Goal: Use online tool/utility: Utilize a website feature to perform a specific function

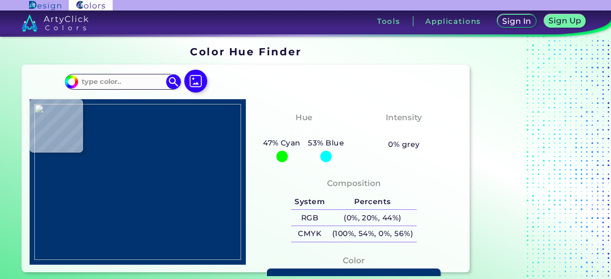
type input "#000000"
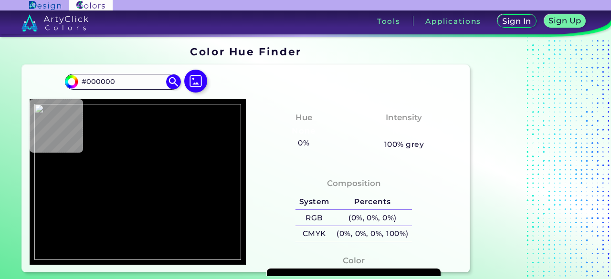
type input "#353037"
type input "#25212c"
type input "#25212C"
type input "#272430"
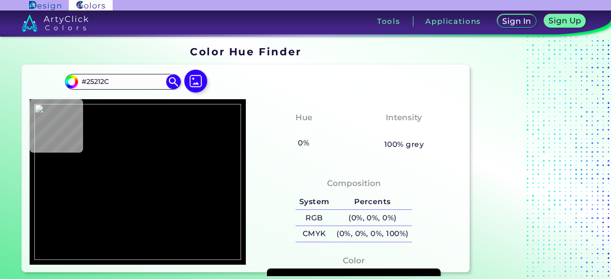
type input "#272430"
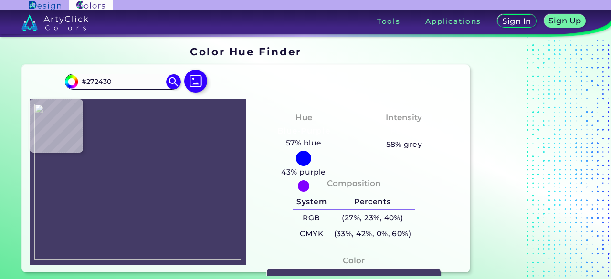
type input "#443b66"
type input "#443B66"
type input "#7c525b"
type input "#7C525B"
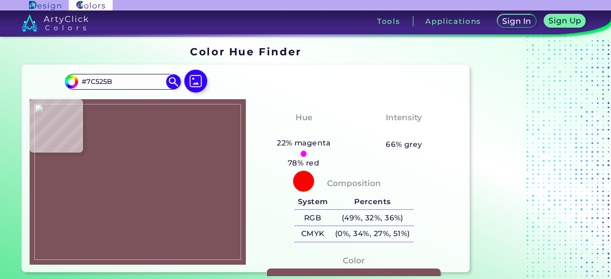
type input "#817471"
type input "#bbbdbc"
type input "#BBBDBC"
type input "#a8a49c"
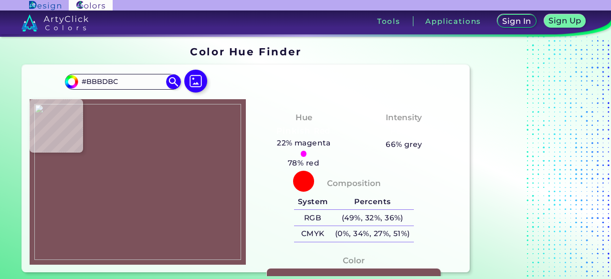
type input "#A8A49C"
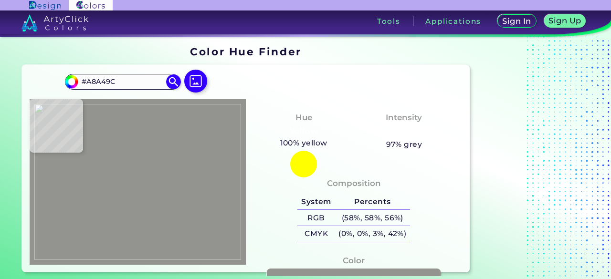
type input "#93938f"
type input "#93938F"
type input "#928e8e"
type input "#928E8E"
type input "#8a8886"
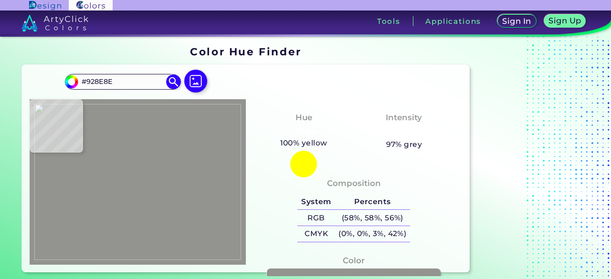
type input "#8A8886"
type input "#dbdae2"
type input "#DBDAE2"
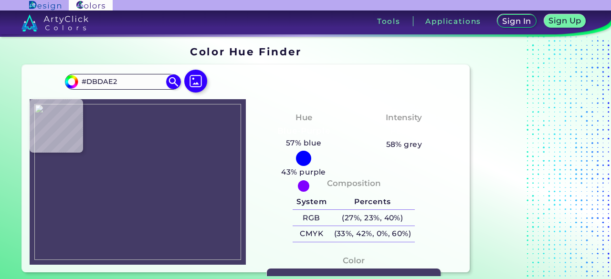
type input "#443b66"
type input "#443B66"
type input "#eceaf2"
type input "#ECEAF2"
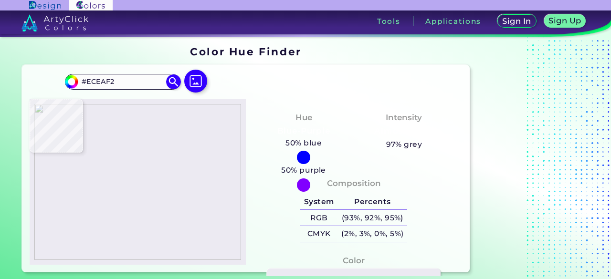
type input "#9286b4"
type input "#9286B4"
type input "#6a6158"
type input "#6A6158"
type input "#5f564d"
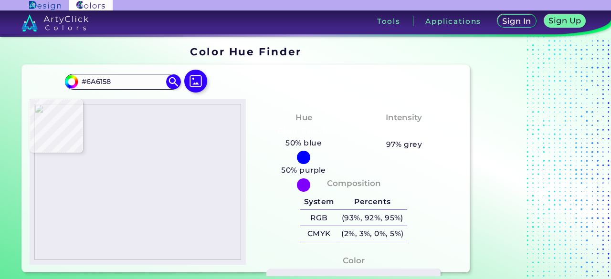
type input "#5F564D"
type input "#5e4d3e"
type input "#5E4D3E"
type input "#af9380"
type input "#AF9380"
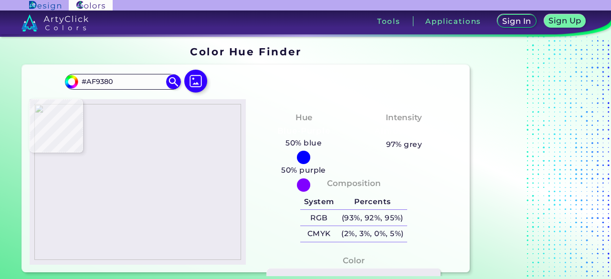
type input "#c5ac99"
type input "#C5AC99"
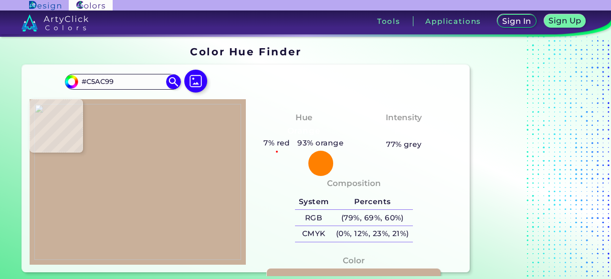
type input "#c9b09a"
type input "#C9B09A"
type input "#c8b2a1"
type input "#C8B2A1"
type input "#c7b09e"
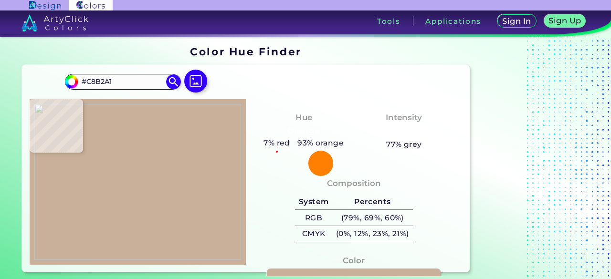
type input "#C7B09E"
type input "#9d8651"
type input "#9D8651"
type input "#c8c7d5"
type input "#C8C7D5"
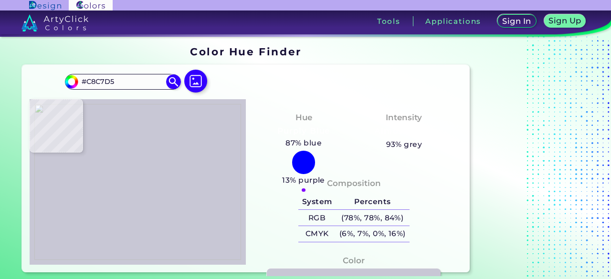
type input "#d7d6e4"
type input "#D7D6E4"
type input "#40506a"
type input "#40506A"
type input "#2a3958"
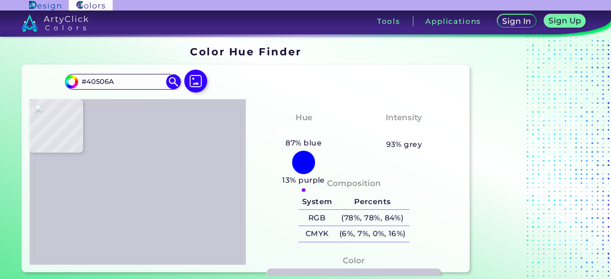
type input "#2A3958"
type input "#374365"
type input "#d3d4e0"
type input "#D3D4E0"
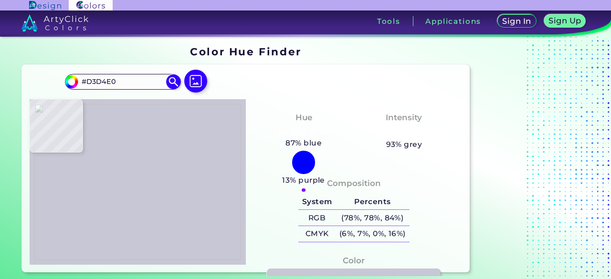
type input "#cfcfdd"
type input "#CFCFDD"
type input "#d0d0de"
type input "#D0D0DE"
type input "#d0cfdd"
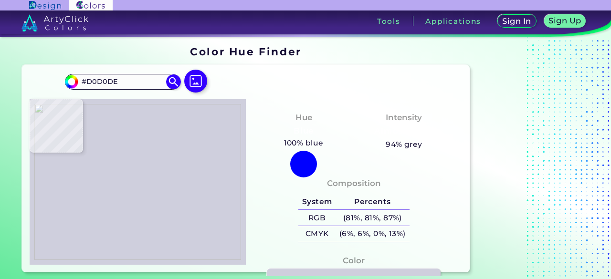
type input "#D0CFDD"
type input "#cdcfde"
type input "#CDCFDE"
type input "#cdcede"
type input "#CDCEDE"
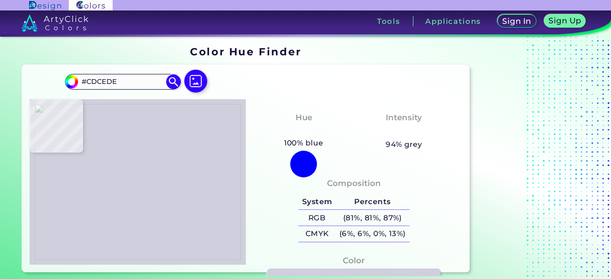
type input "#b29bf3"
type input "#B29BF3"
type input "#b19af4"
type input "#B19AF4"
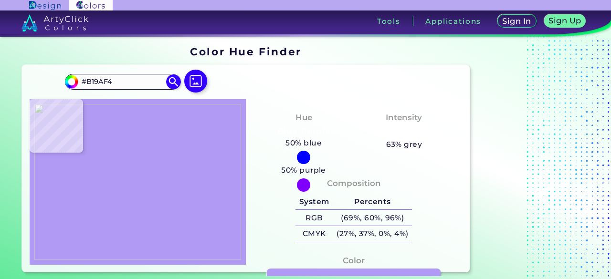
type input "#af99ee"
type input "#AF99EE"
type input "#a993e9"
type input "#A993E9"
type input "#a08ddf"
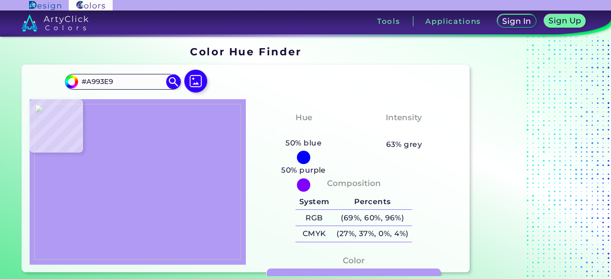
type input "#A08DDF"
type input "#a28fe1"
type input "#A28FE1"
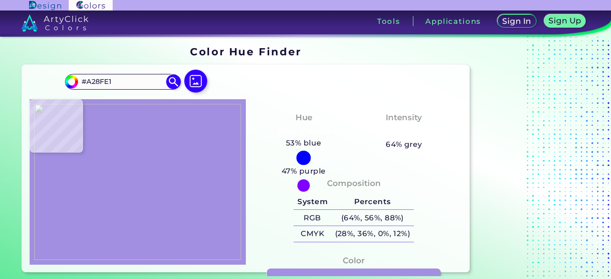
type input "#a08ddf"
type input "#A08DDF"
type input "#cfd0e0"
type input "#CFD0E0"
type input "#374466"
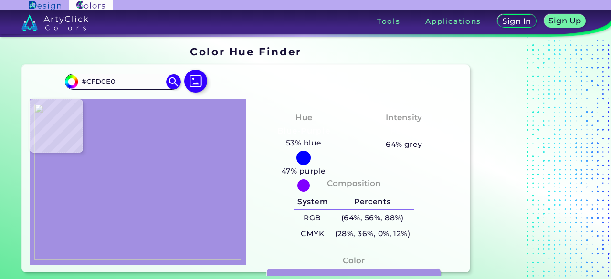
type input "#374466"
type input "#a3a8bd"
type input "#A3A8BD"
type input "#d7d6e4"
type input "#D7D6E4"
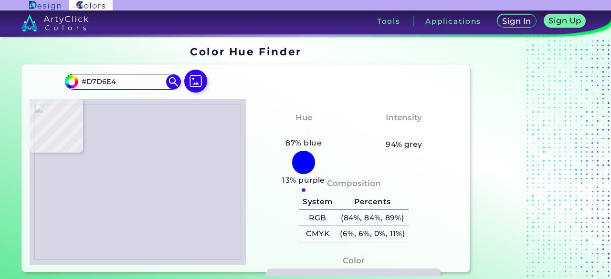
scroll to position [48, 0]
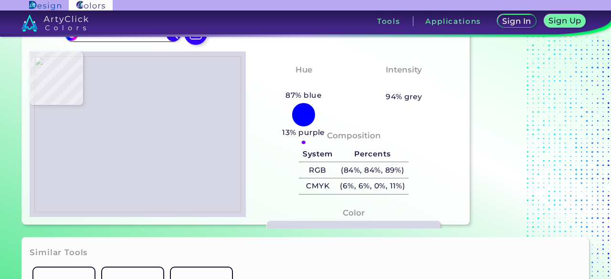
type input "#8992b3"
type input "#8992B3"
type input "#8b93b6"
type input "#8B93B6"
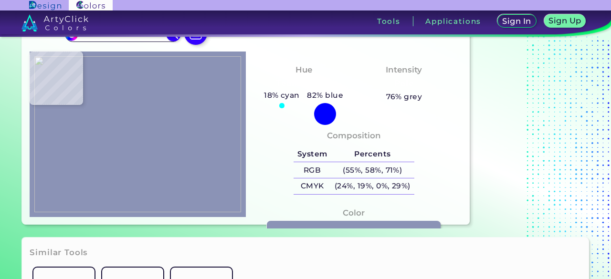
type input "#8488a3"
type input "#8488A3"
type input "#815eb8"
type input "#815EB8"
type input "#000000"
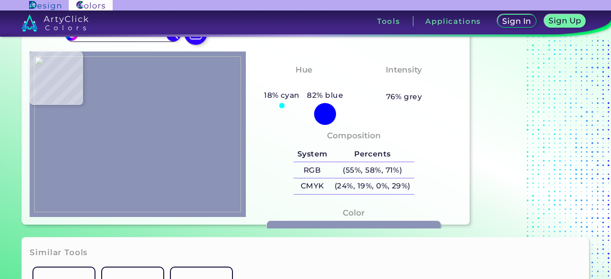
type input "#000000"
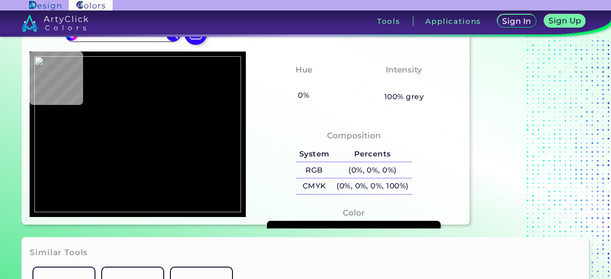
type input "#8663bf"
type input "#8663BF"
type input "#8562be"
type input "#8562BE"
type input "#7a5cb4"
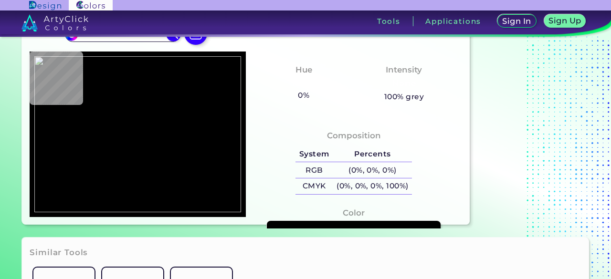
type input "#7A5CB4"
type input "#7352ad"
type input "#7352AD"
type input "#aaa9b7"
type input "#AAA9B7"
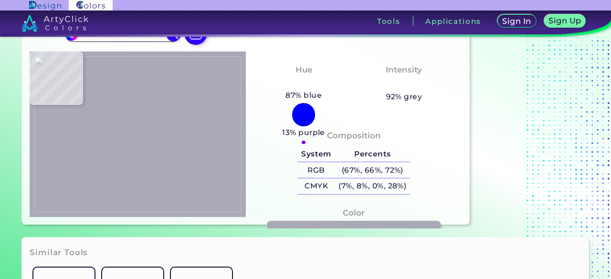
type input "#d9dbe5"
type input "#D9DBE5"
type input "#dad9e7"
type input "#DAD9E7"
type input "#d7d6e4"
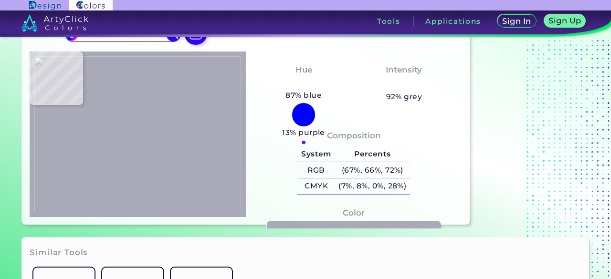
type input "#D7D6E4"
type input "#d5d4e2"
type input "#D5D4E2"
type input "#d4d4e2"
type input "#D4D4E2"
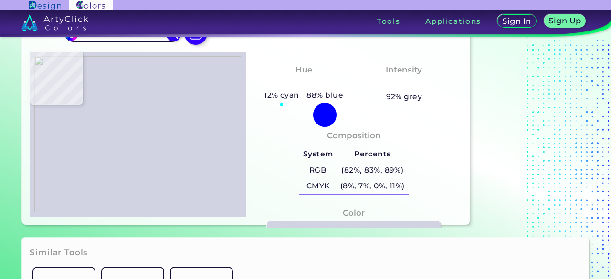
type input "#d1d3e2"
type input "#D1D3E2"
type input "#d0d2e1"
type input "#D0D2E1"
type input "#b49ef4"
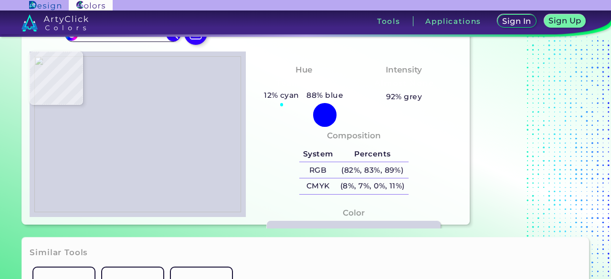
type input "#B49EF4"
type input "#b29cf1"
type input "#B29CF1"
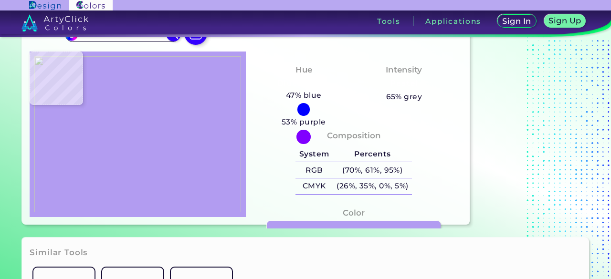
type input "#ae98ed"
type input "#AE98ED"
type input "#ad97ec"
type input "#AD97EC"
type input "#ac96eb"
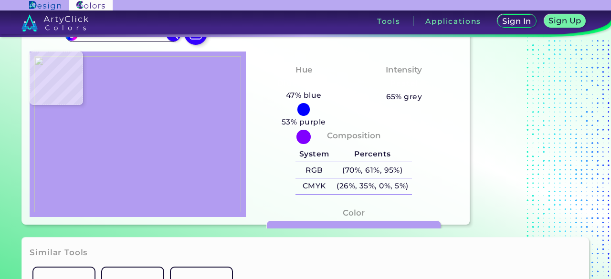
type input "#AC96EB"
type input "#a993e9"
type input "#A993E9"
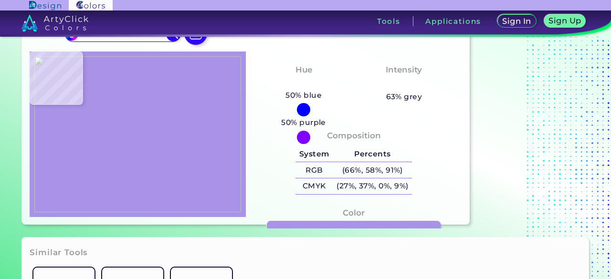
type input "#ae98ed"
type input "#AE98ED"
type input "#d0d2e1"
type input "#D0D2E1"
type input "#65697b"
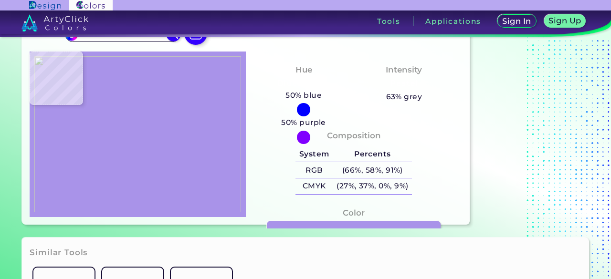
type input "#65697B"
type input "#d3d2e0"
type input "#D3D2E0"
type input "#a18680"
type input "#A18680"
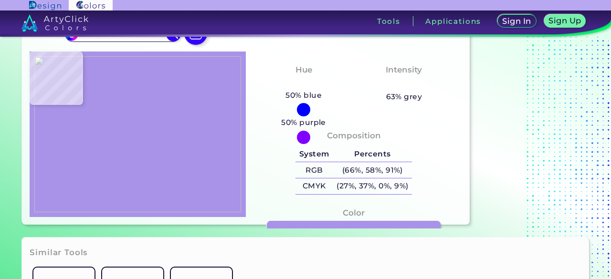
type input "#8c7873"
type input "#8C7873"
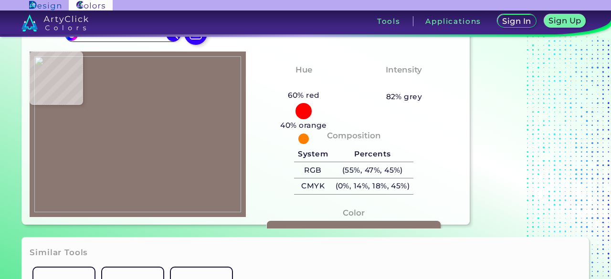
scroll to position [0, 0]
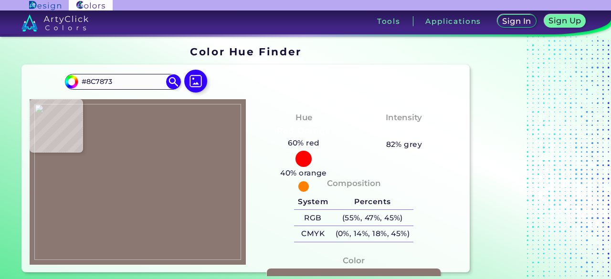
type input "#443b66"
type input "#443B66"
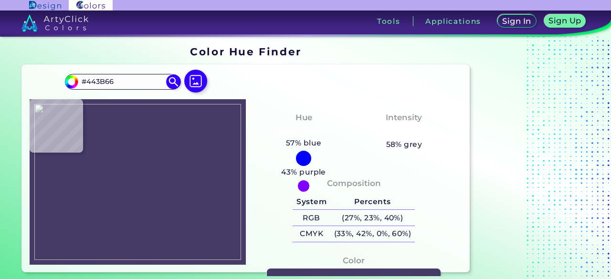
type input "#433a64"
type input "#433A64"
type input "#433a66"
type input "#433A66"
type input "#364048"
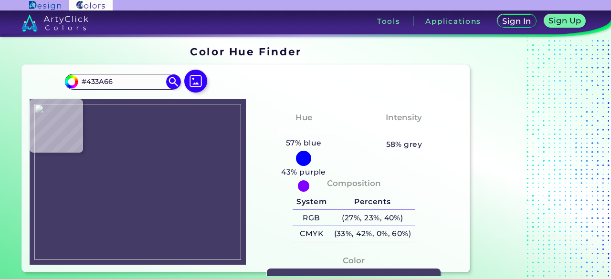
type input "#364048"
type input "#192c36"
type input "#192C36"
type input "#3e4f57"
type input "#3E4F57"
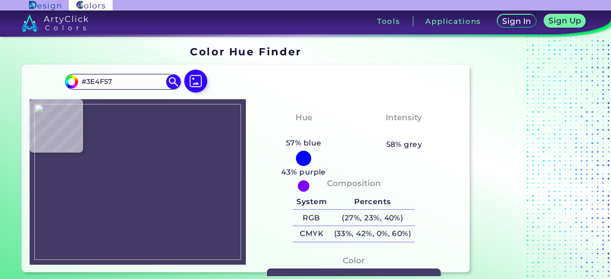
type input "#41464a"
type input "#41464A"
type input "#744b43"
type input "#744B43"
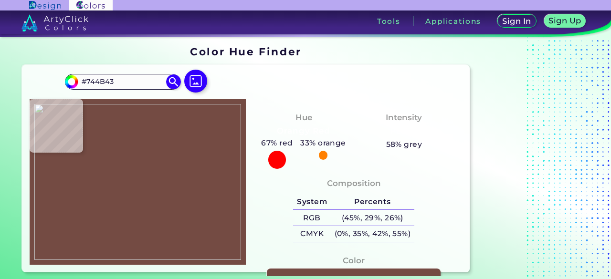
type input "#785147"
type input "#cf9776"
type input "#CF9776"
type input "#d19b79"
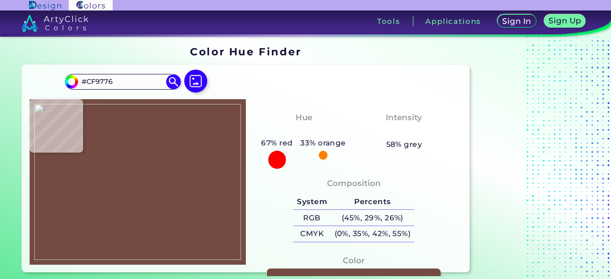
type input "#D19B79"
type input "#755b4c"
type input "#755B4C"
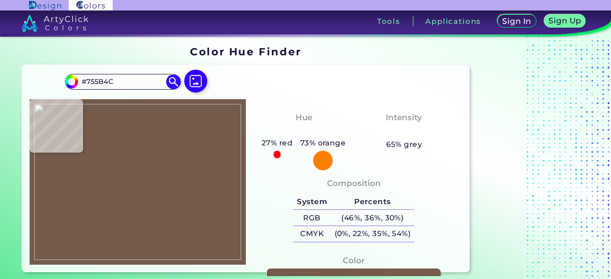
type input "#ffffff"
type input "#FFFFFF"
type input "#714f31"
type input "#714F31"
type input "#7a65a9"
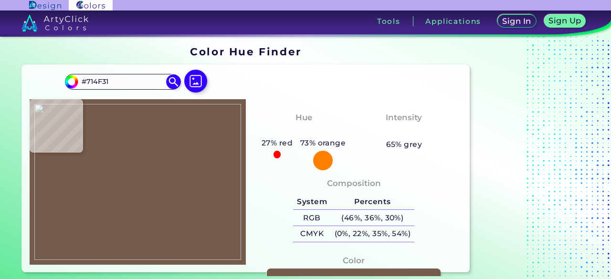
type input "#7A65A9"
type input "#52468a"
type input "#52468A"
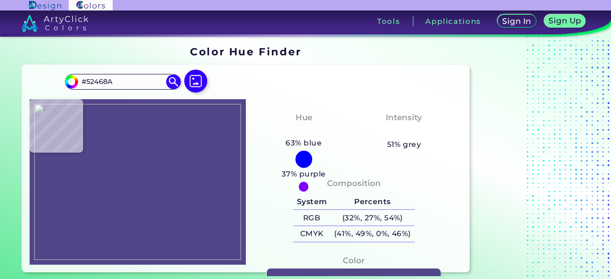
type input "#474083"
type input "#433c7f"
type input "#433C7F"
type input "#725ea7"
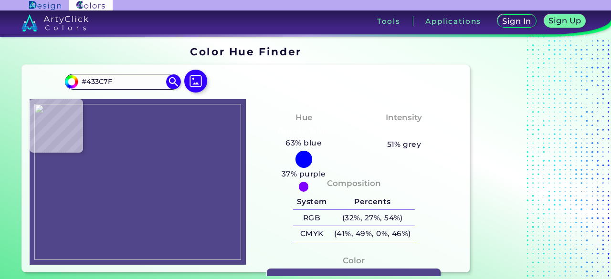
type input "#725EA7"
type input "#735fa7"
type input "#735FA7"
type input "#868190"
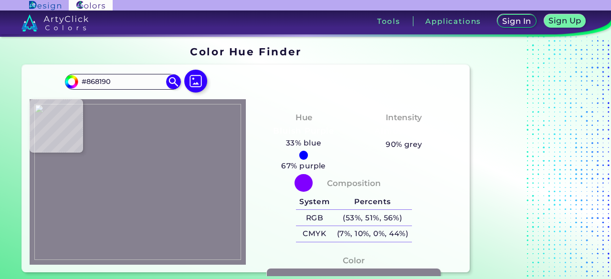
type input "#7e798c"
type input "#7E798C"
type input "#a19fa8"
type input "#A19FA8"
type input "#8b8791"
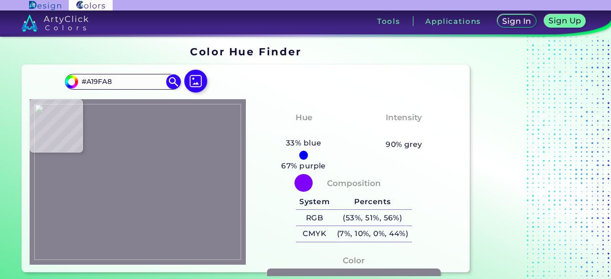
type input "#8B8791"
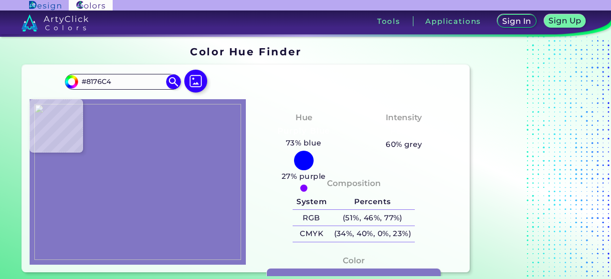
click at [180, 237] on img at bounding box center [137, 182] width 207 height 156
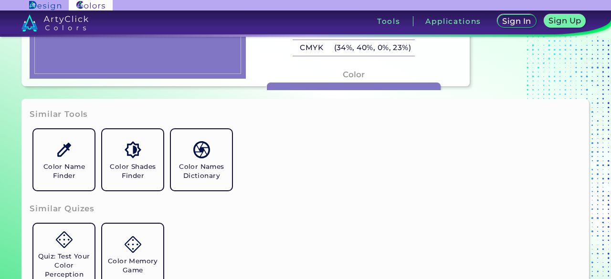
scroll to position [101, 0]
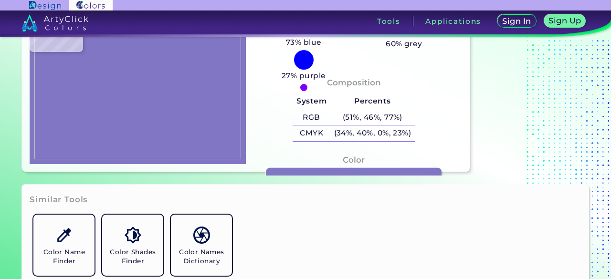
click at [273, 169] on link at bounding box center [354, 175] width 176 height 14
